Goal: Navigation & Orientation: Find specific page/section

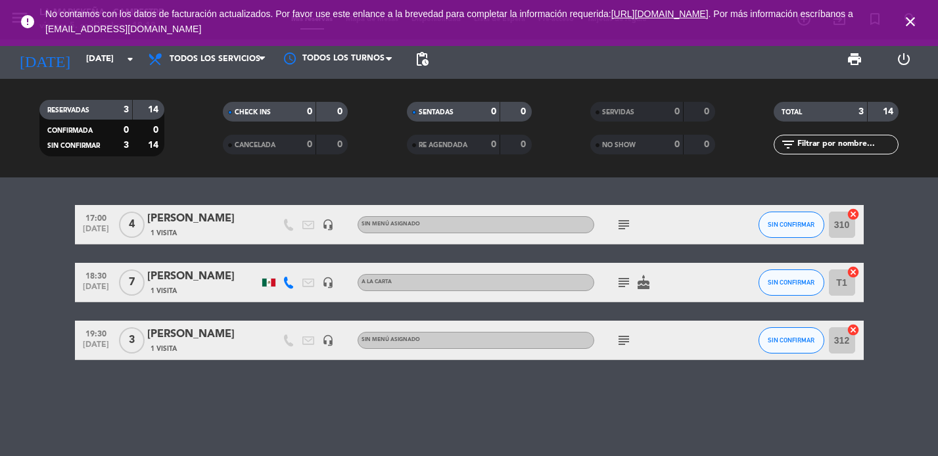
click at [914, 21] on icon "close" at bounding box center [911, 22] width 16 height 16
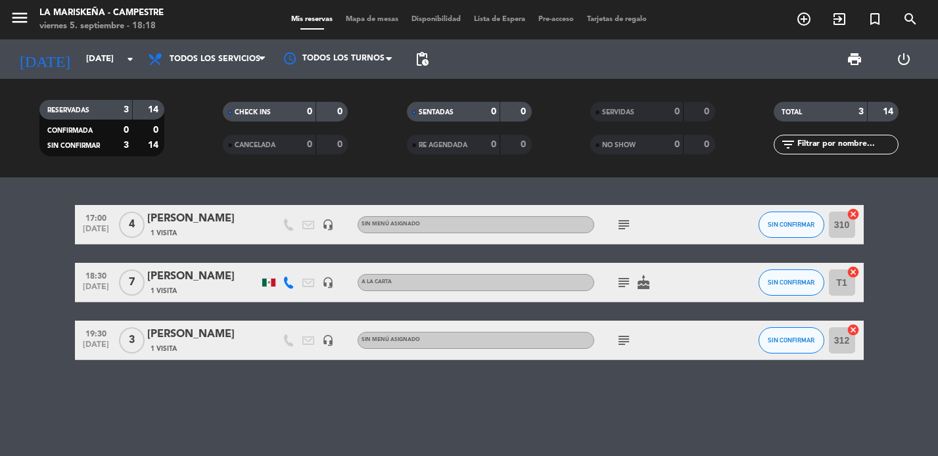
click at [365, 16] on span "Mapa de mesas" at bounding box center [372, 19] width 66 height 7
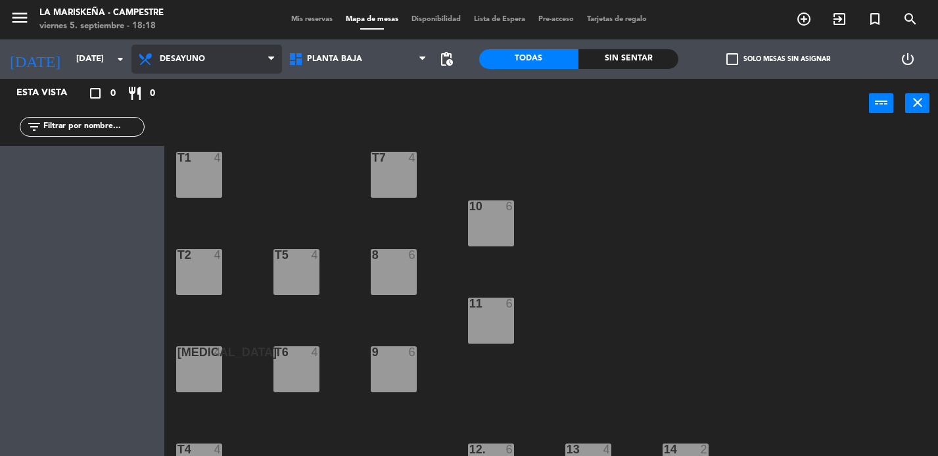
click at [176, 51] on span "Desayuno" at bounding box center [206, 59] width 151 height 29
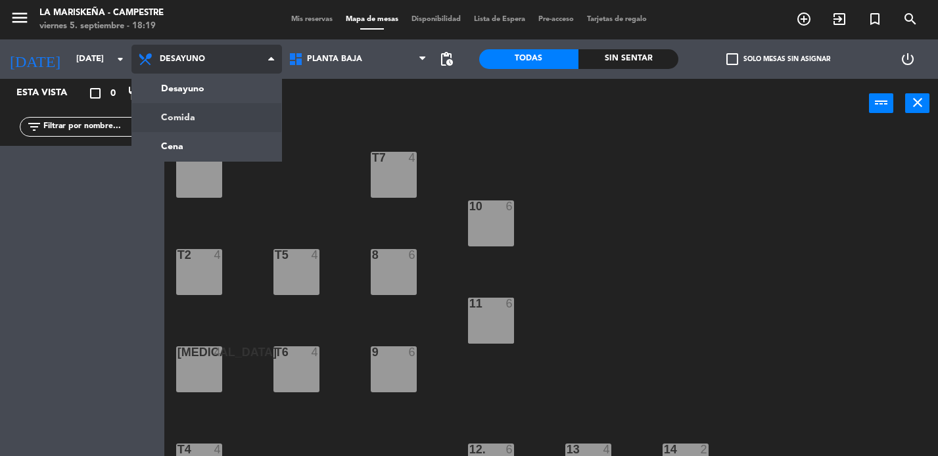
click at [248, 106] on ng-component "menu La Mariskeña - Campestre [DATE] 5. septiembre - 18:19 Mis reservas Mapa de…" at bounding box center [469, 228] width 938 height 456
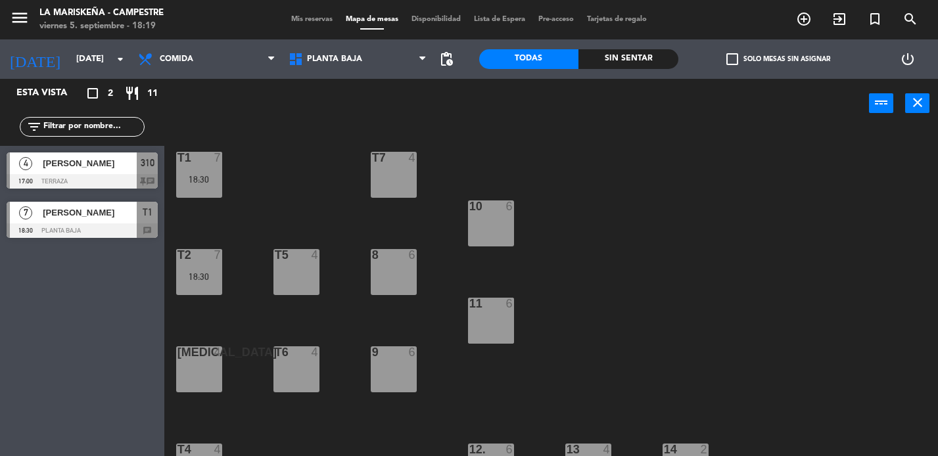
click at [121, 217] on span "[PERSON_NAME]" at bounding box center [90, 213] width 94 height 14
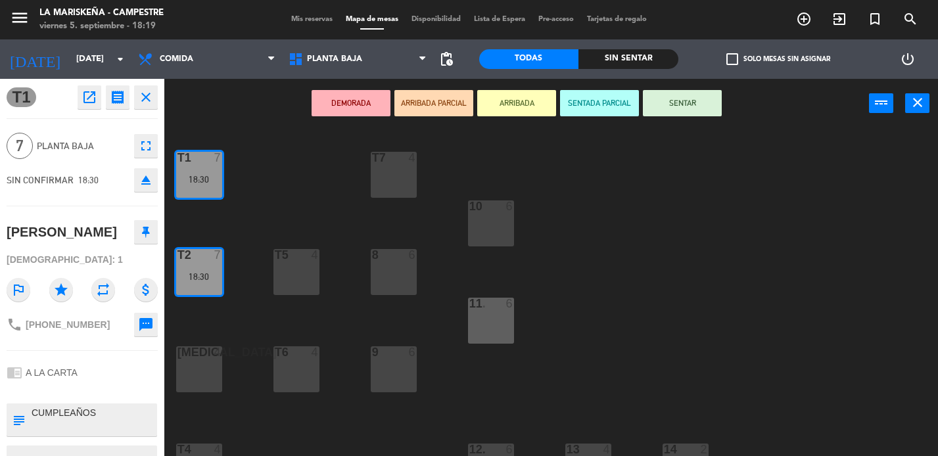
click at [149, 89] on icon "close" at bounding box center [146, 97] width 16 height 16
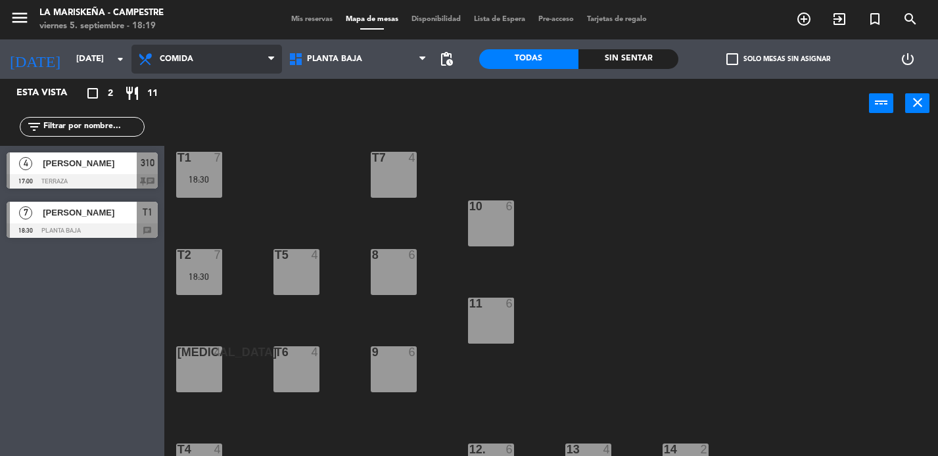
click at [235, 55] on span "Comida" at bounding box center [206, 59] width 151 height 29
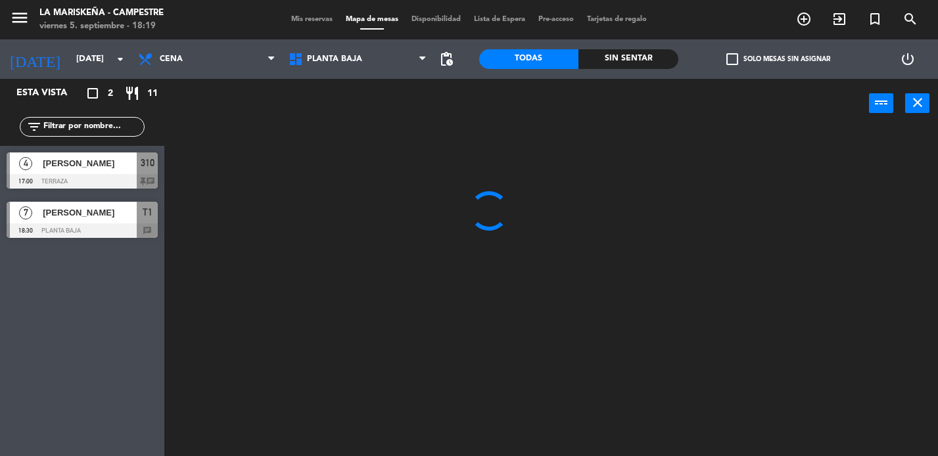
click at [227, 147] on ng-component "menu La Mariskeña - Campestre [DATE] 5. septiembre - 18:19 Mis reservas Mapa de…" at bounding box center [469, 228] width 938 height 456
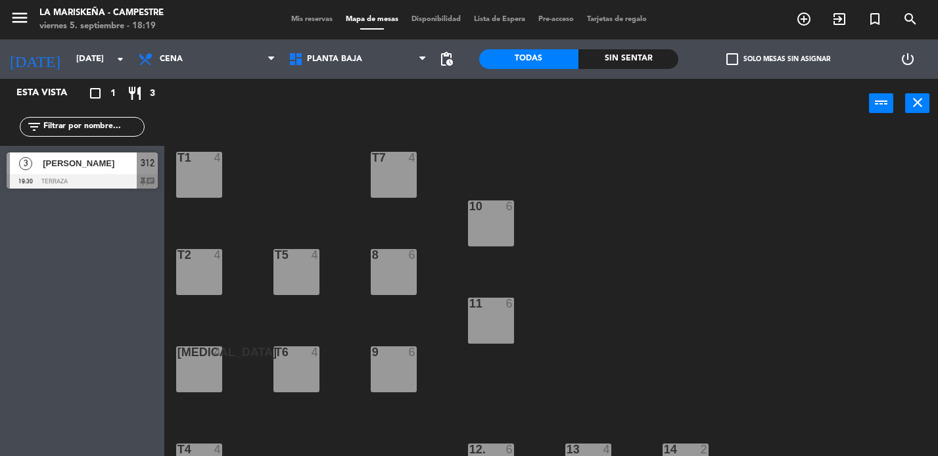
click at [69, 160] on div "3 [PERSON_NAME] 19:30 Terraza 312 chat" at bounding box center [82, 170] width 164 height 49
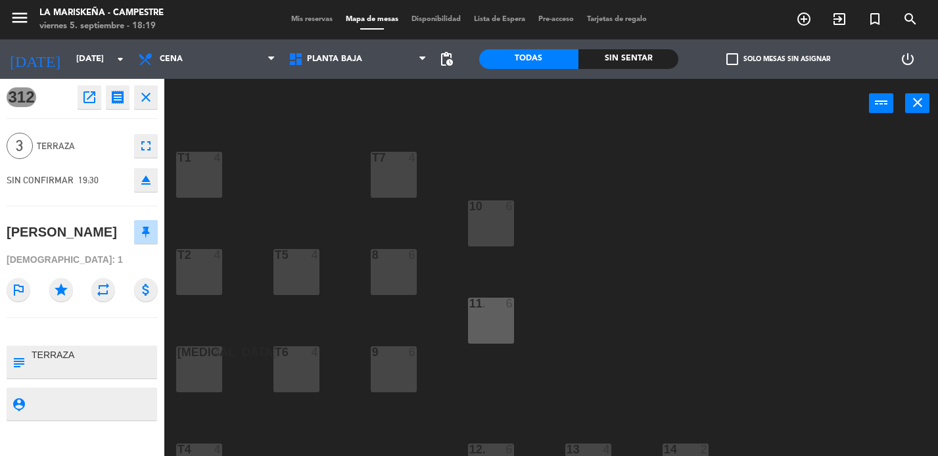
click at [142, 85] on button "close" at bounding box center [146, 97] width 24 height 24
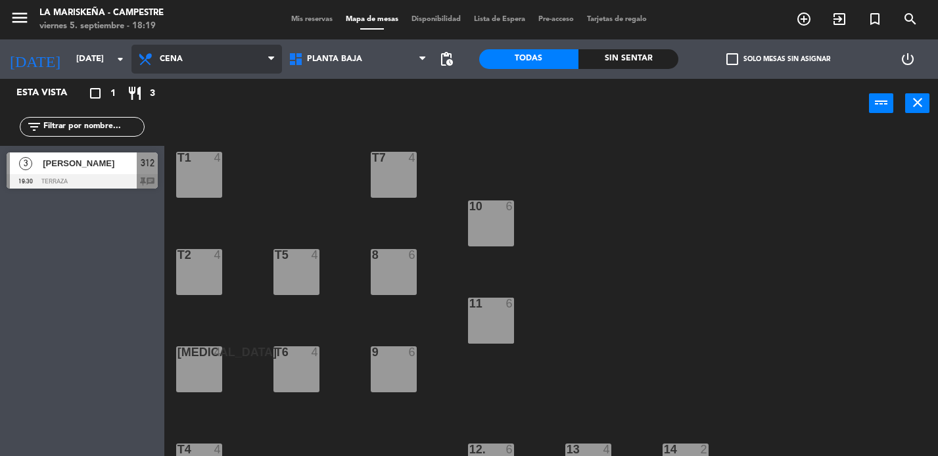
click at [183, 51] on span "Cena" at bounding box center [206, 59] width 151 height 29
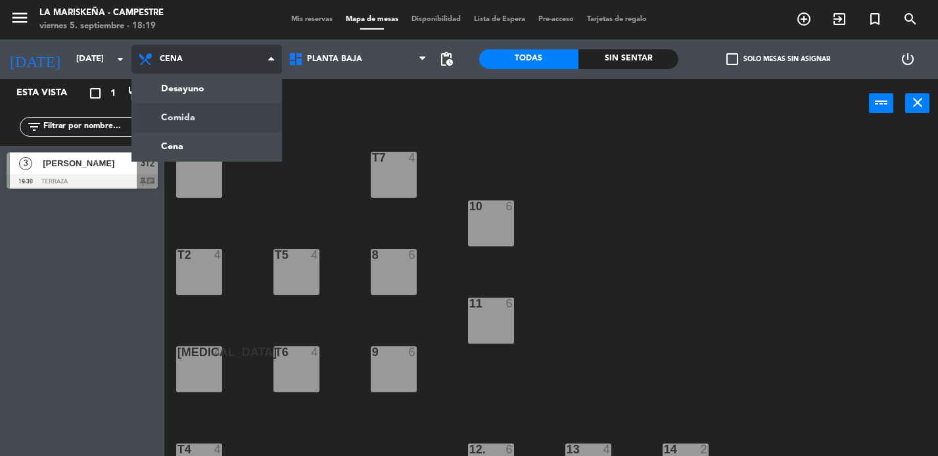
click at [208, 113] on ng-component "menu La Mariskeña - Campestre [DATE] 5. septiembre - 18:19 Mis reservas Mapa de…" at bounding box center [469, 228] width 938 height 456
